Goal: Contribute content

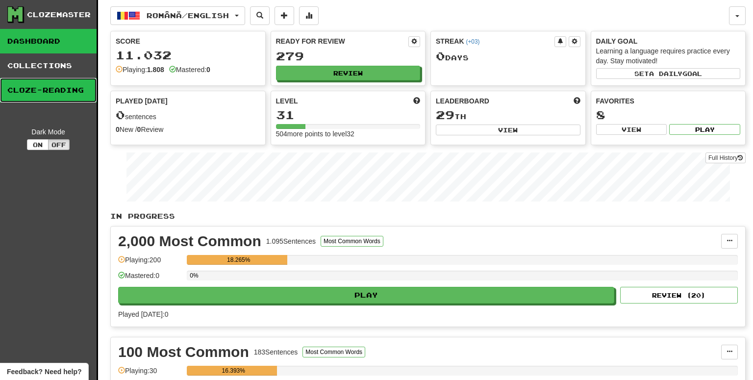
click at [47, 92] on link "Cloze-Reading" at bounding box center [48, 90] width 97 height 25
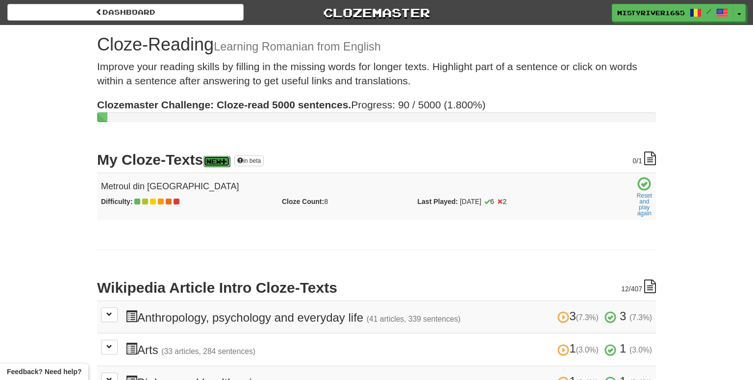
click at [223, 160] on link "New" at bounding box center [216, 161] width 26 height 11
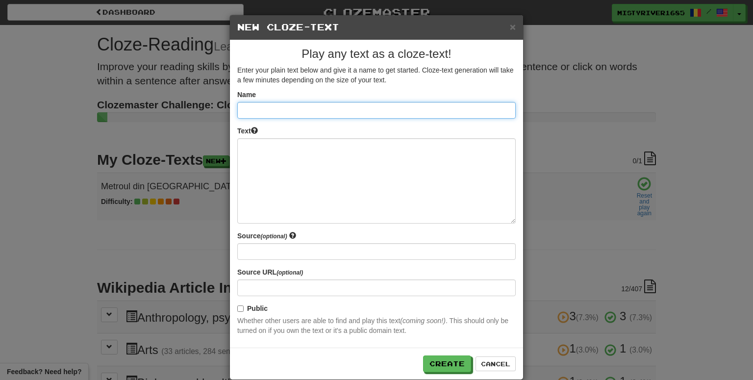
click at [279, 112] on input at bounding box center [376, 110] width 279 height 17
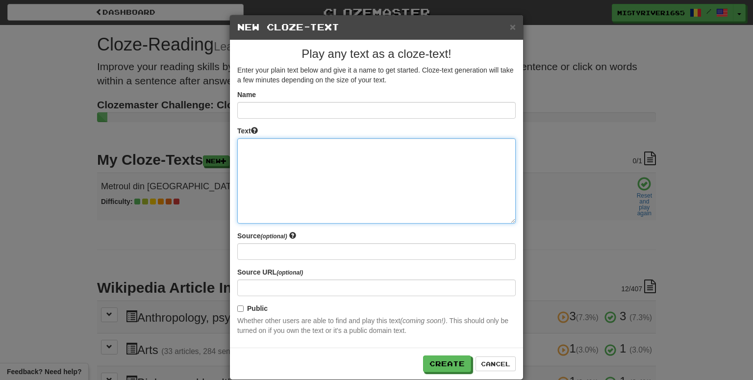
click at [336, 152] on textarea at bounding box center [376, 180] width 279 height 85
paste textarea "**********"
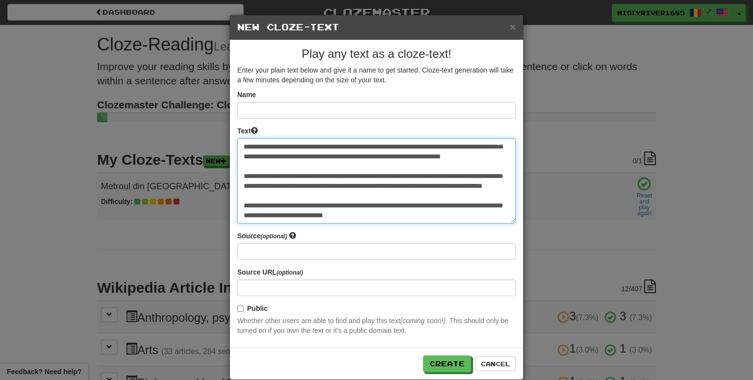
scroll to position [157, 0]
drag, startPoint x: 386, startPoint y: 218, endPoint x: 246, endPoint y: 163, distance: 150.6
click at [246, 163] on textarea at bounding box center [376, 180] width 279 height 85
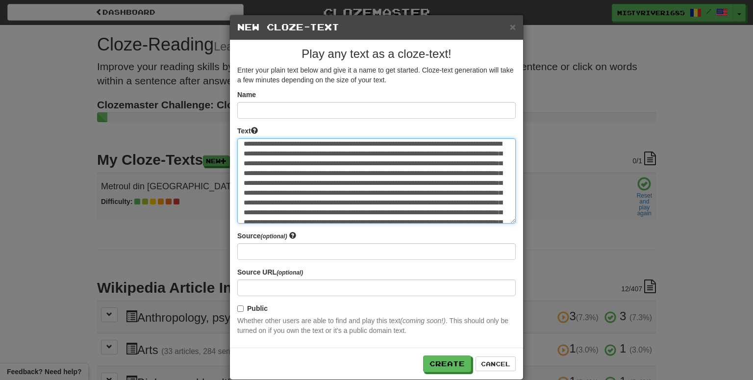
scroll to position [0, 0]
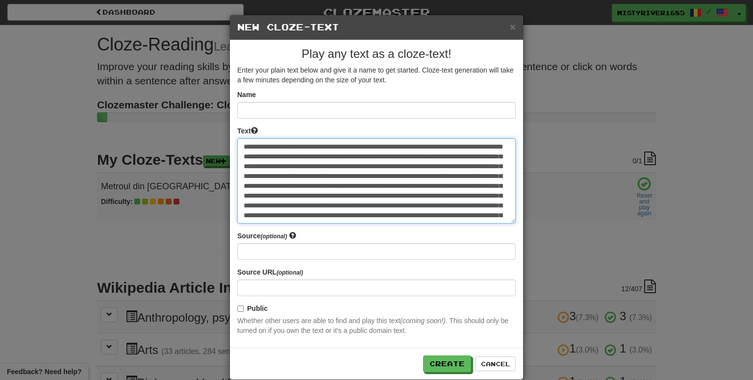
click at [417, 177] on textarea at bounding box center [376, 180] width 279 height 85
click at [367, 158] on textarea at bounding box center [376, 180] width 279 height 85
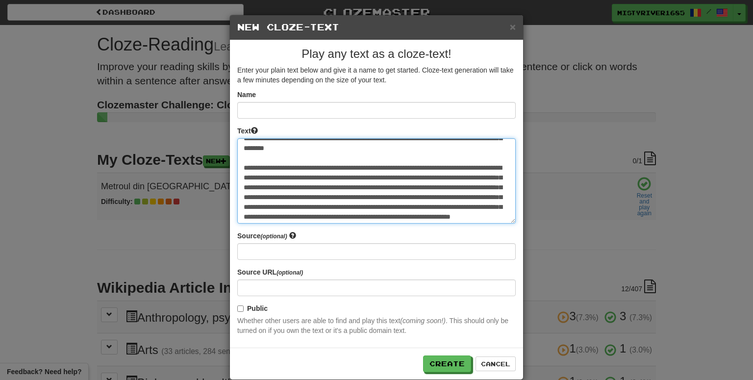
scroll to position [0, 0]
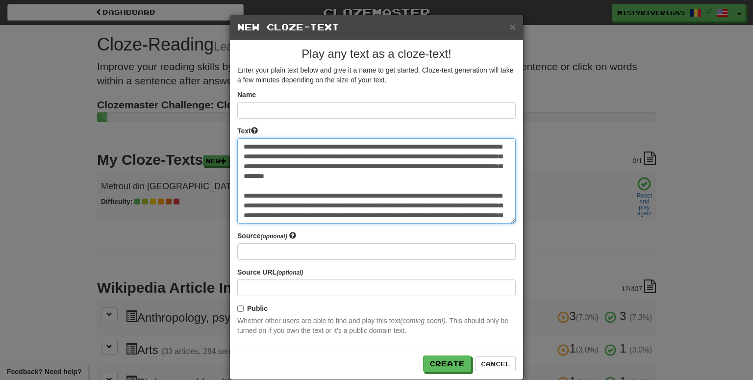
type textarea "**********"
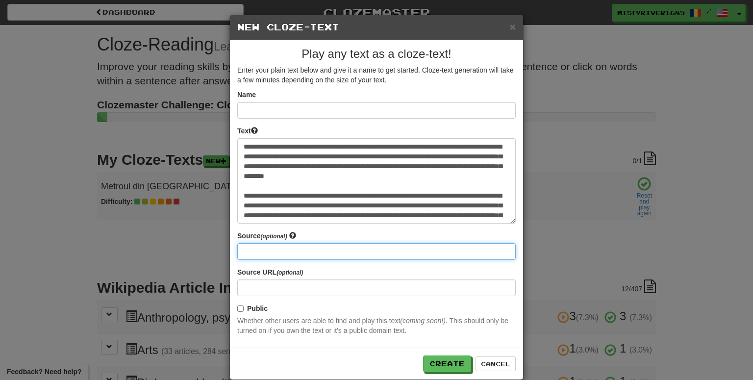
click at [264, 252] on input at bounding box center [376, 251] width 279 height 17
type input "*********"
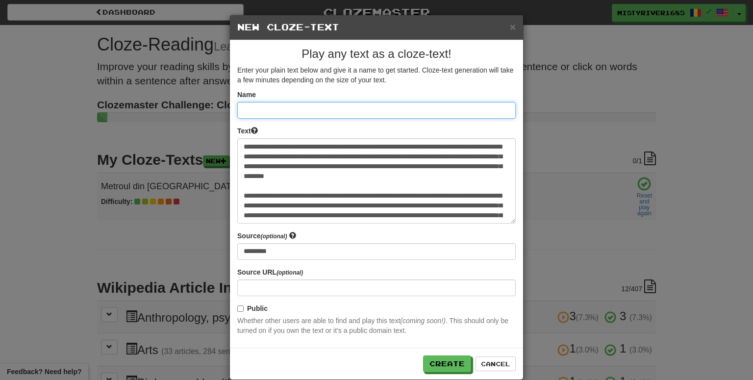
click at [297, 106] on input at bounding box center [376, 110] width 279 height 17
paste input "**********"
drag, startPoint x: 514, startPoint y: 110, endPoint x: 1, endPoint y: 108, distance: 512.9
click at [1, 108] on div "**********" at bounding box center [376, 190] width 753 height 380
click at [323, 110] on input "**********" at bounding box center [376, 110] width 279 height 17
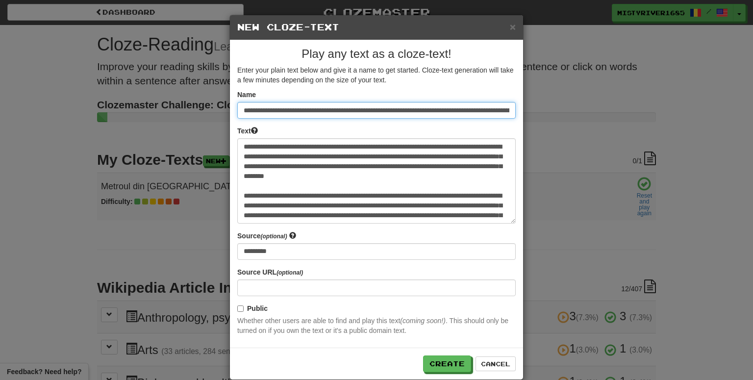
scroll to position [0, 738]
drag, startPoint x: 325, startPoint y: 110, endPoint x: 753, endPoint y: 120, distance: 427.7
click at [753, 120] on div "**********" at bounding box center [376, 190] width 753 height 380
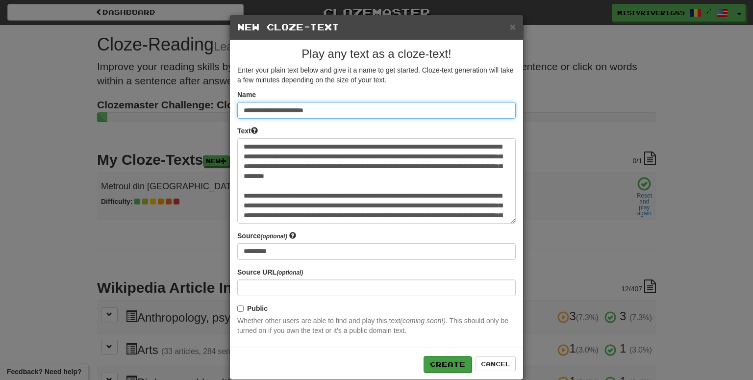
type input "**********"
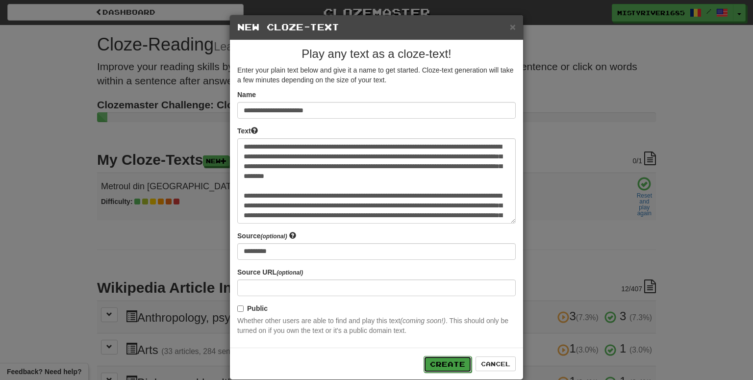
click at [437, 361] on button "Create" at bounding box center [448, 364] width 48 height 17
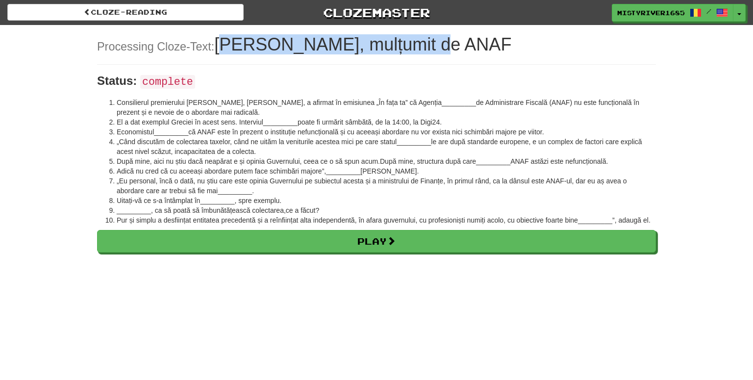
drag, startPoint x: 225, startPoint y: 42, endPoint x: 470, endPoint y: 43, distance: 245.2
click at [470, 43] on h1 "Processing Cloze-Text: Nazare, mulțumit de ANAF" at bounding box center [376, 45] width 559 height 20
copy h1 "Nazare, mulțumit de ANAF"
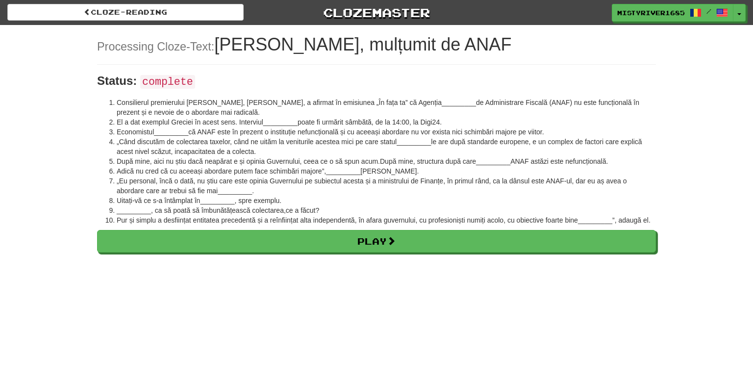
click at [487, 166] on li "După mine, aici nu știu dacă neapărat e și opinia Guvernului, ceea ce o să spun…" at bounding box center [386, 161] width 539 height 10
click at [492, 161] on span "_________" at bounding box center [493, 161] width 34 height 8
click at [400, 254] on div "Cloze-Reading Clozemaster MistyRiver1685 / Toggle Dropdown Dashboard Leaderboar…" at bounding box center [376, 190] width 753 height 380
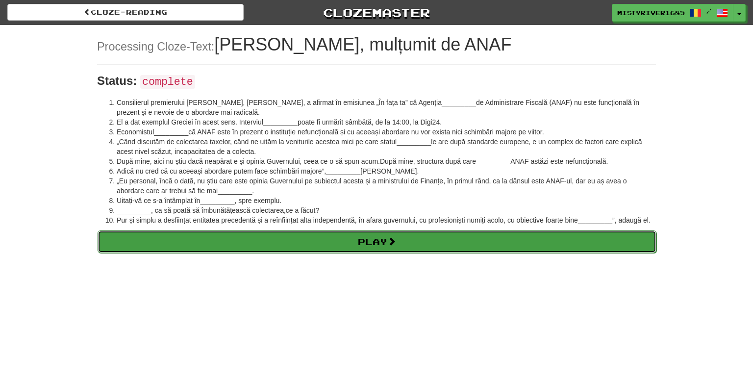
click at [407, 245] on link "Play" at bounding box center [377, 241] width 559 height 23
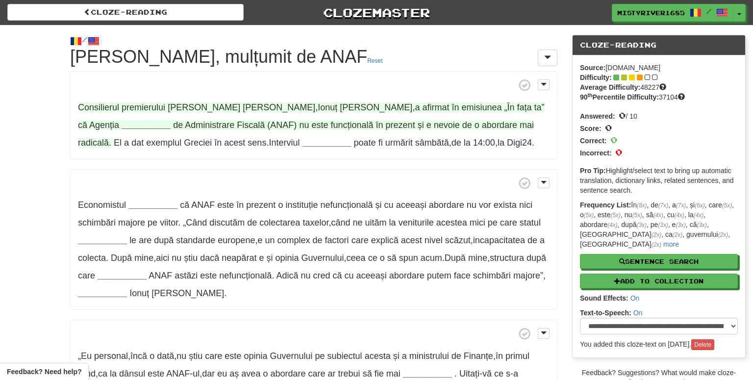
click at [171, 120] on strong "__________" at bounding box center [146, 125] width 49 height 10
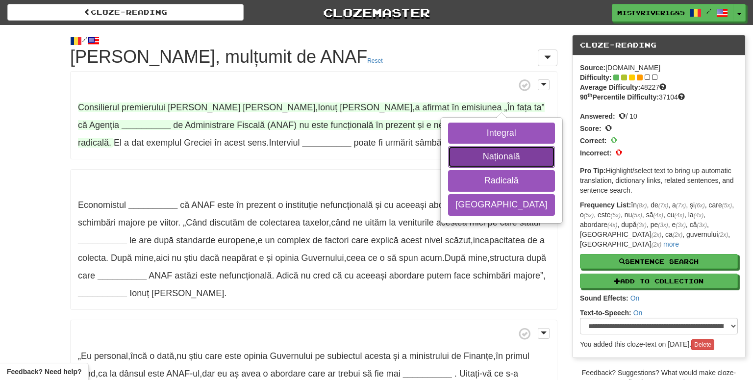
click at [459, 158] on button "Națională" at bounding box center [501, 157] width 106 height 22
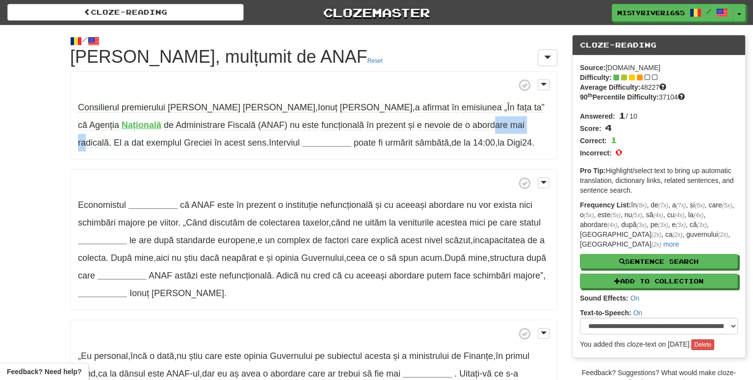
drag, startPoint x: 439, startPoint y: 127, endPoint x: 398, endPoint y: 129, distance: 41.3
click at [398, 129] on span "de Administrare Fiscală (ANAF) nu este funcțională în prezent și e nevoie de o …" at bounding box center [301, 134] width 447 height 28
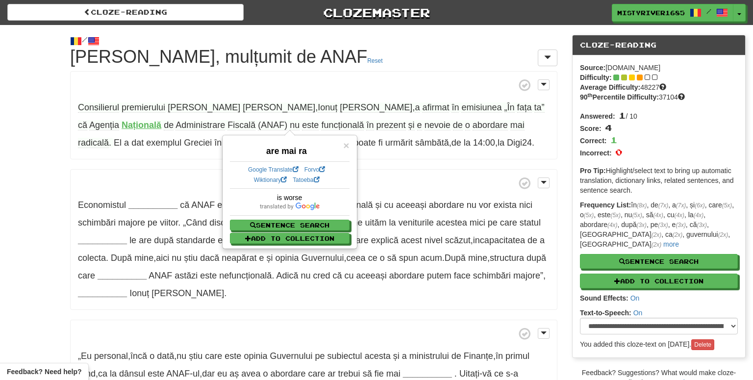
click at [430, 182] on span at bounding box center [314, 183] width 472 height 12
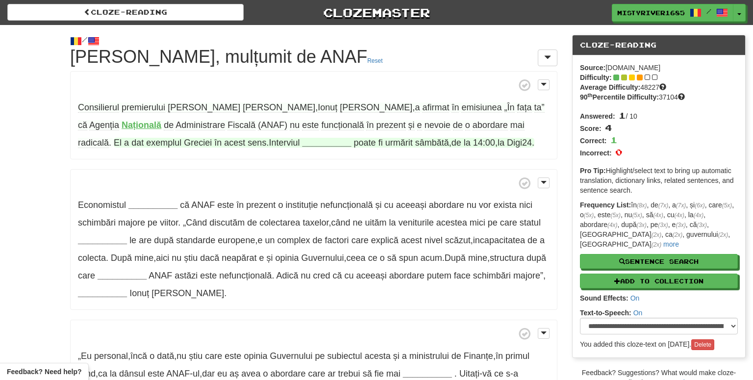
click at [302, 143] on strong "__________" at bounding box center [326, 143] width 49 height 10
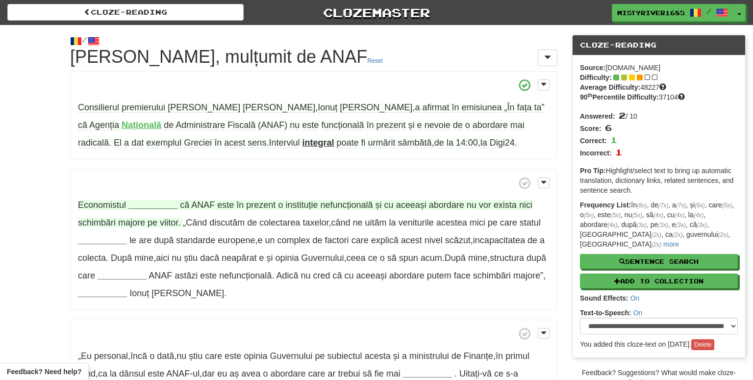
click at [171, 206] on strong "__________" at bounding box center [152, 205] width 49 height 10
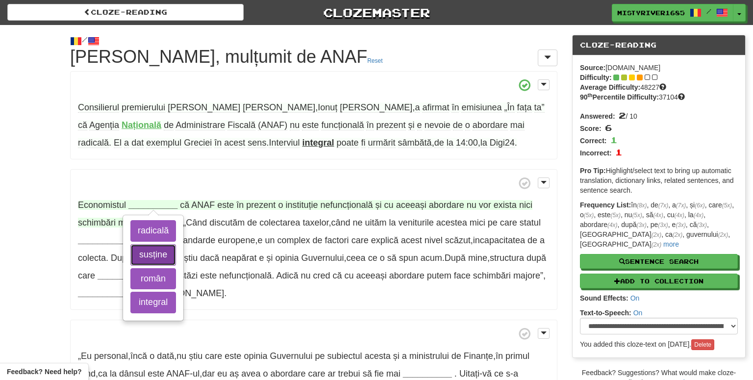
click at [155, 253] on button "susține" at bounding box center [153, 255] width 46 height 22
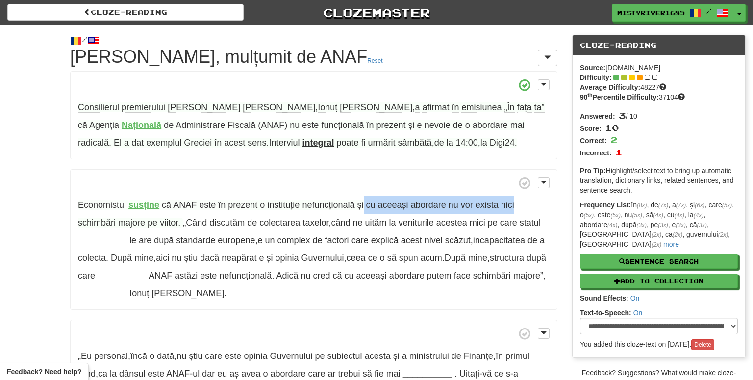
drag, startPoint x: 364, startPoint y: 208, endPoint x: 518, endPoint y: 206, distance: 153.5
click at [518, 206] on p "Economistul susține că ANAF este în prezent o instituție nefuncțională și cu ac…" at bounding box center [313, 239] width 487 height 141
click at [426, 203] on span "abordare" at bounding box center [428, 205] width 35 height 10
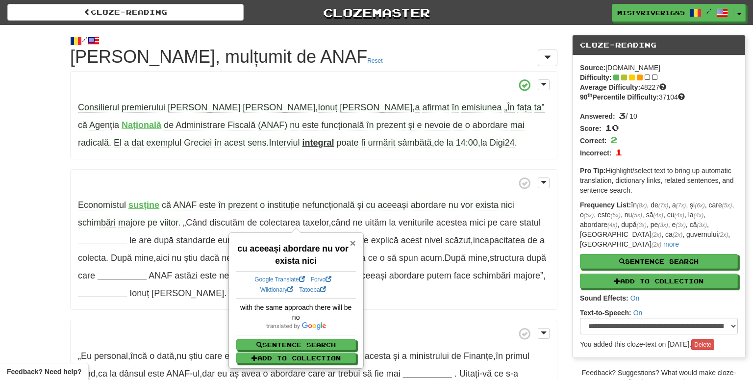
click at [353, 242] on span "×" at bounding box center [353, 242] width 6 height 11
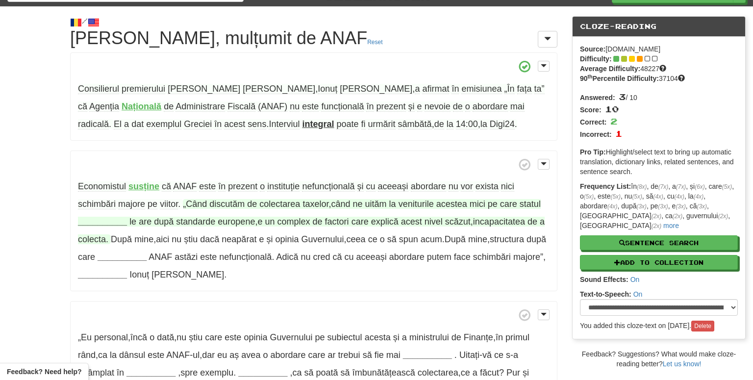
scroll to position [18, 0]
